Goal: Task Accomplishment & Management: Manage account settings

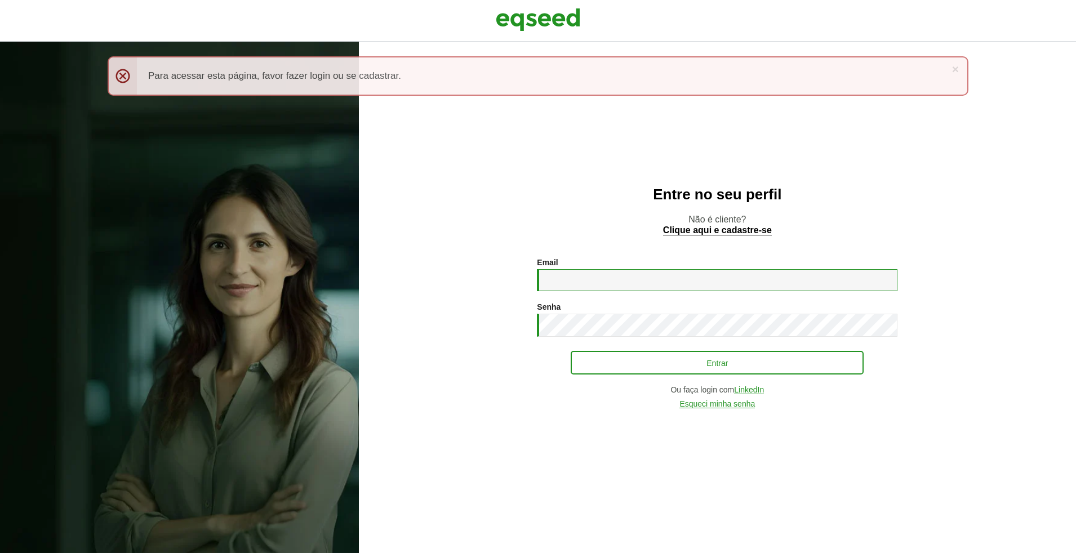
type input "**********"
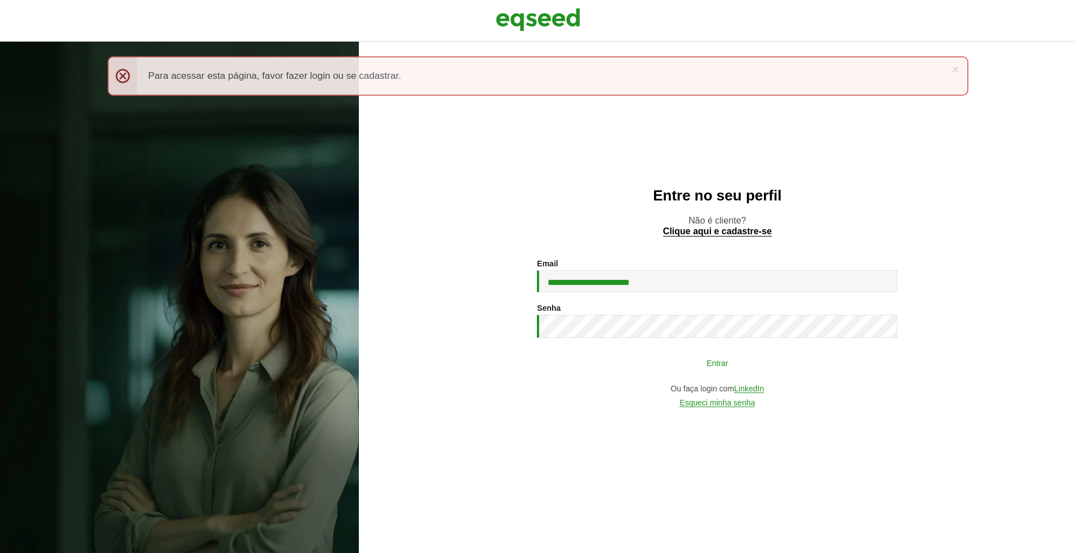
click at [623, 362] on button "Entrar" at bounding box center [717, 362] width 293 height 21
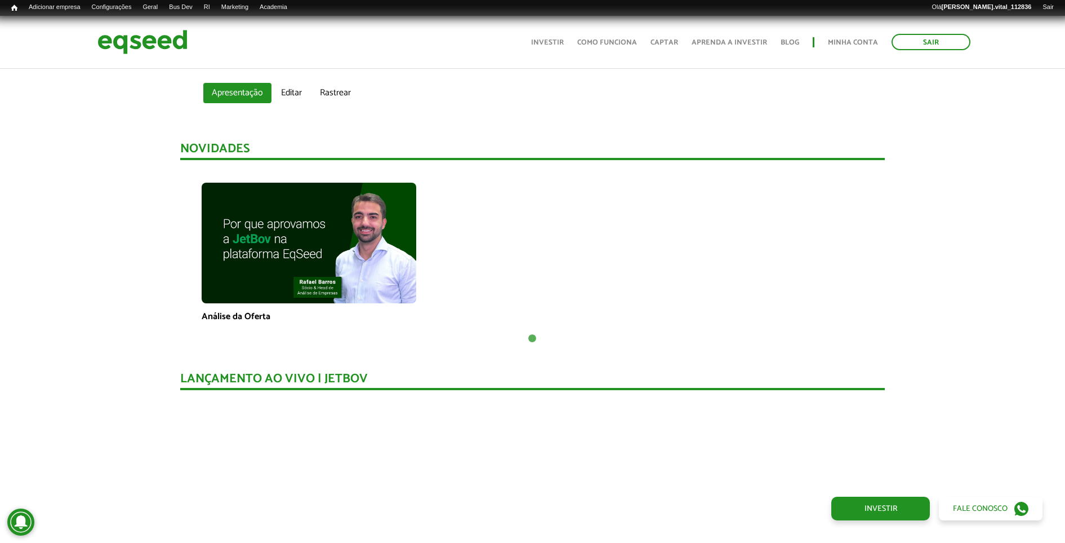
scroll to position [634, 0]
